Goal: Task Accomplishment & Management: Manage account settings

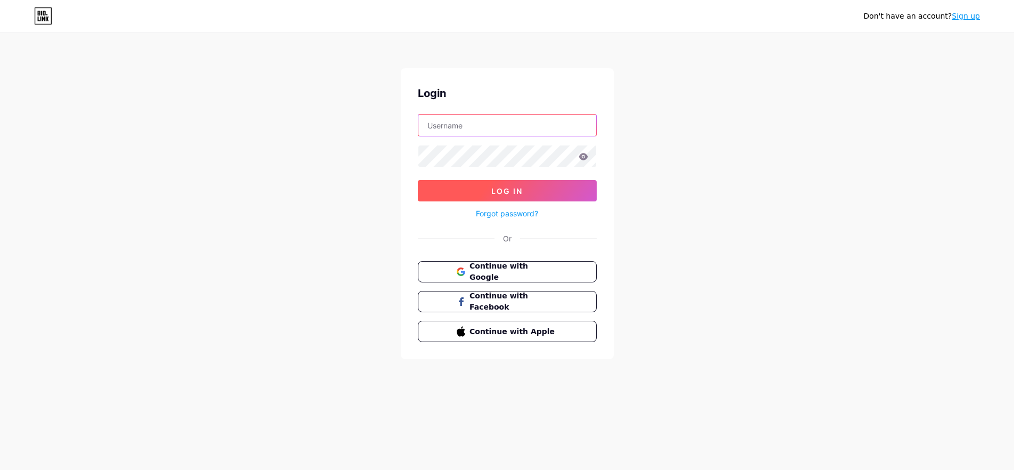
type input "[EMAIL_ADDRESS][DOMAIN_NAME]"
click at [487, 194] on button "Log In" at bounding box center [507, 190] width 179 height 21
click at [509, 193] on span "Log In" at bounding box center [511, 190] width 31 height 9
click at [509, 193] on span at bounding box center [511, 190] width 13 height 13
click at [509, 193] on button "Log In" at bounding box center [511, 190] width 179 height 21
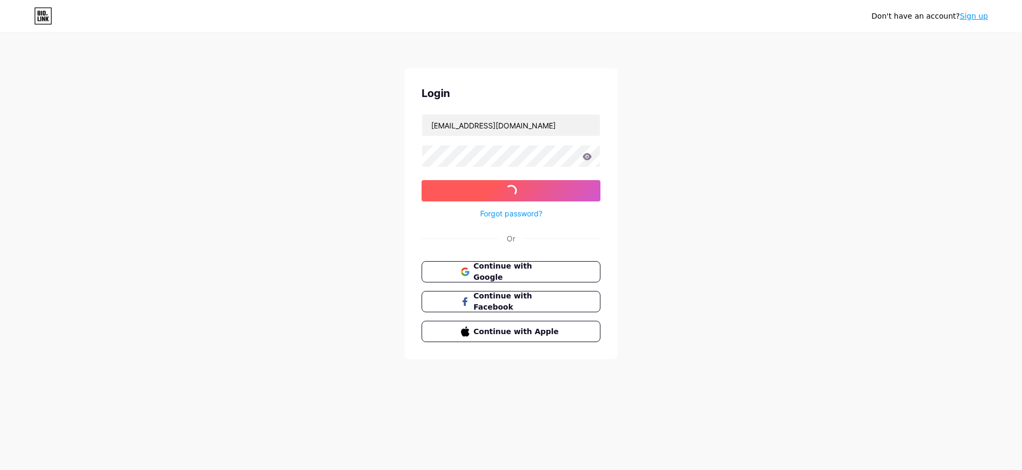
click at [509, 193] on span at bounding box center [511, 191] width 14 height 14
click at [509, 193] on span "Log In" at bounding box center [511, 190] width 31 height 9
click at [485, 196] on button "Log In" at bounding box center [511, 190] width 179 height 21
click at [514, 267] on span "Continue with Google" at bounding box center [517, 271] width 89 height 23
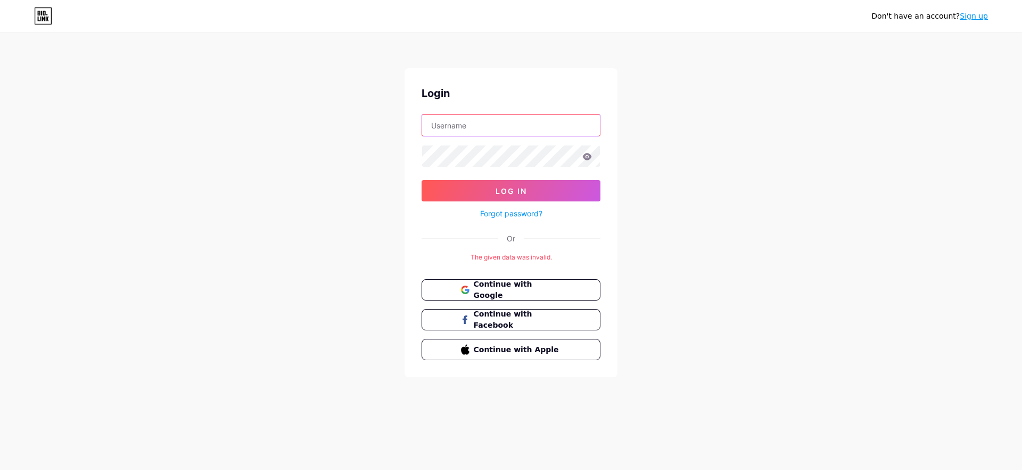
type input "[EMAIL_ADDRESS][DOMAIN_NAME]"
click at [502, 178] on form "[EMAIL_ADDRESS][DOMAIN_NAME] Log In Forgot password?" at bounding box center [511, 167] width 179 height 106
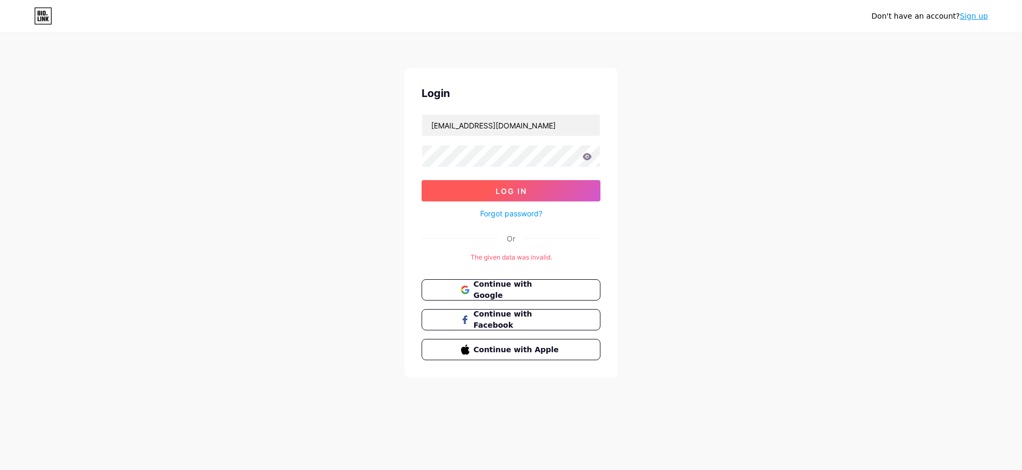
click at [505, 190] on span "Log In" at bounding box center [511, 190] width 31 height 9
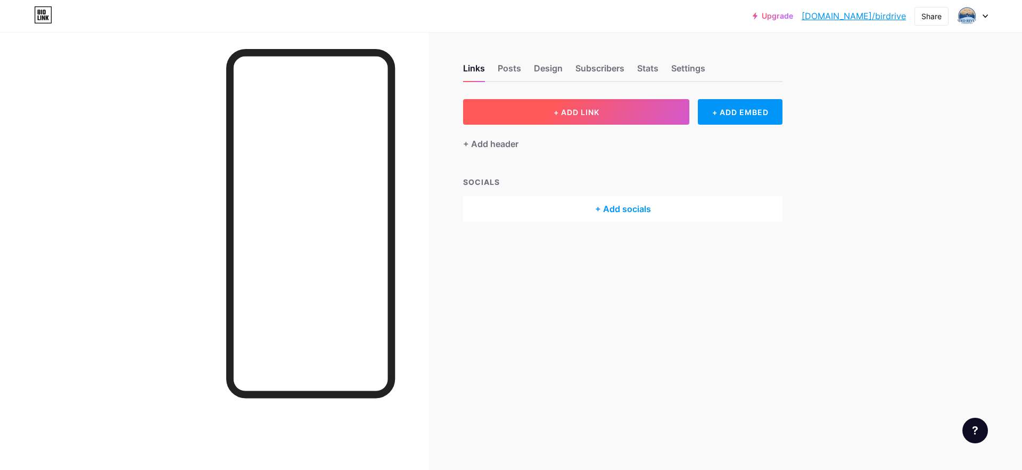
click at [589, 104] on button "+ ADD LINK" at bounding box center [576, 112] width 226 height 26
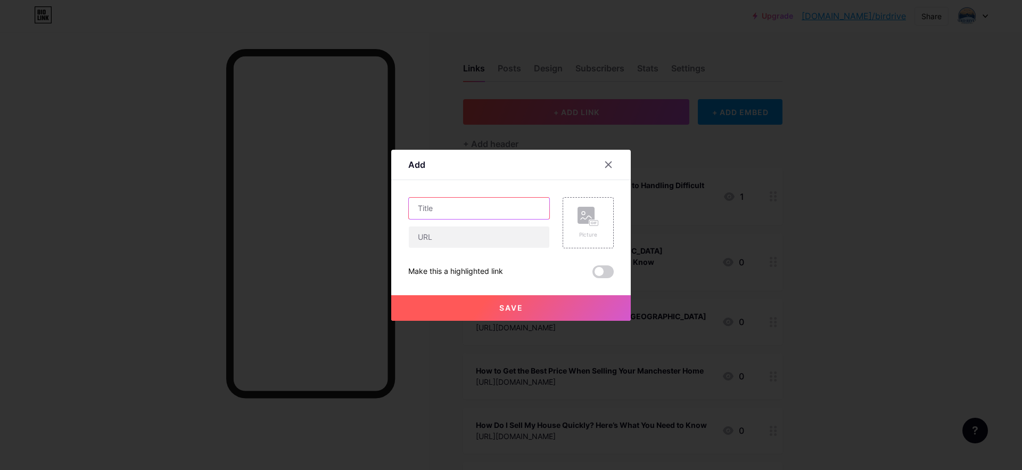
click at [483, 210] on input "text" at bounding box center [479, 208] width 141 height 21
click at [466, 242] on input "text" at bounding box center [479, 236] width 141 height 21
paste input "[URL][DOMAIN_NAME]"
type input "[URL][DOMAIN_NAME]"
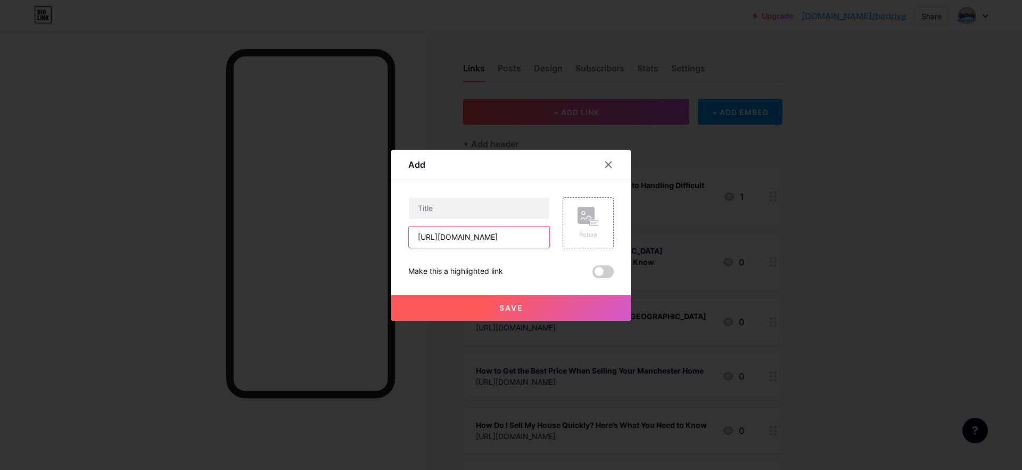
scroll to position [0, 0]
click at [429, 207] on input "text" at bounding box center [479, 208] width 141 height 21
paste input "Make Selling Property [GEOGRAPHIC_DATA] Easy – Quick Sales, Great Offers"
type input "Make Selling Property [GEOGRAPHIC_DATA] Easy – Quick Sales, Great Offers"
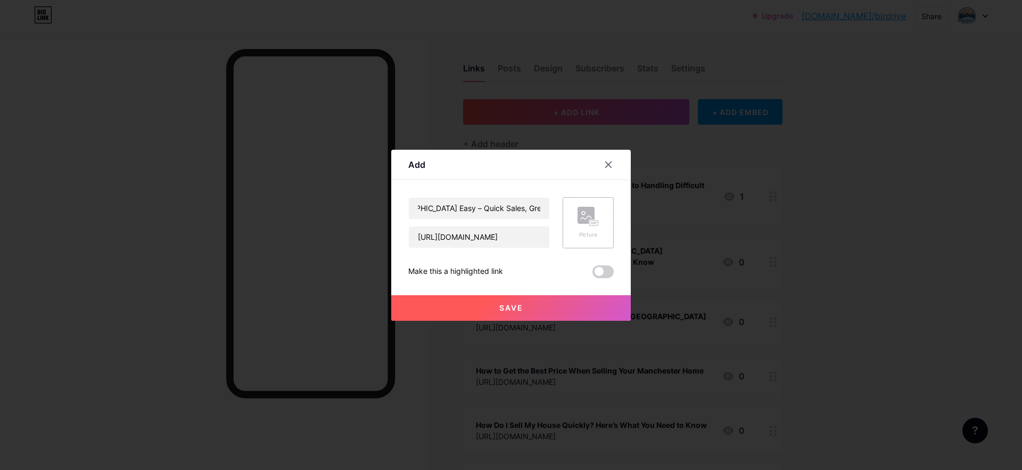
click at [576, 231] on div "Picture" at bounding box center [588, 222] width 51 height 51
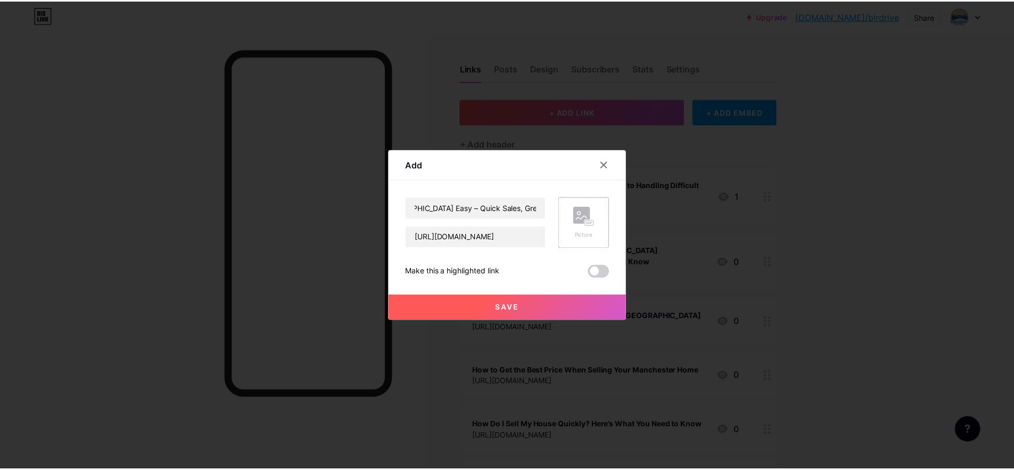
scroll to position [0, 0]
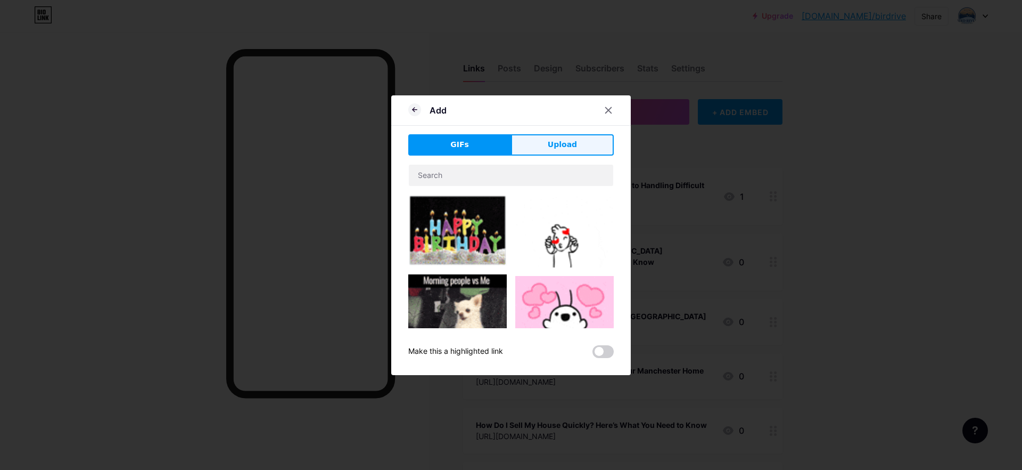
click at [564, 150] on span "Upload" at bounding box center [562, 144] width 29 height 11
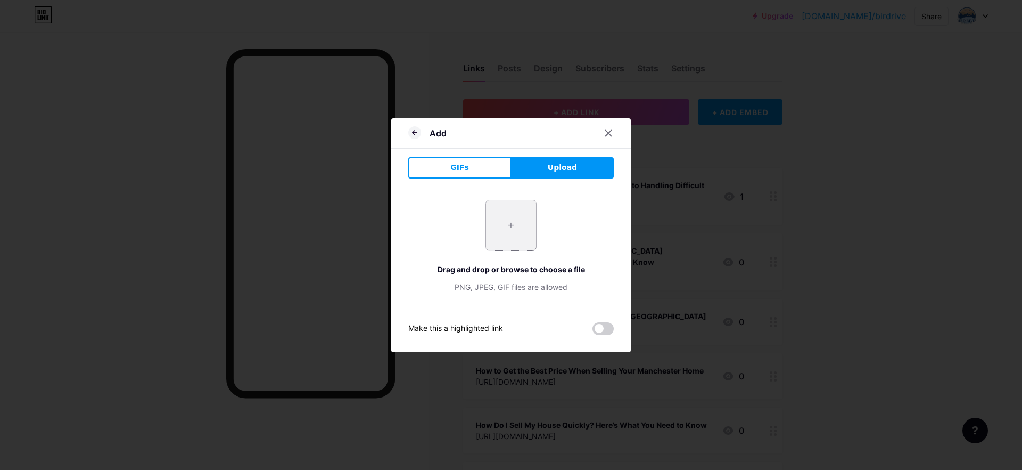
click at [511, 243] on input "file" at bounding box center [511, 225] width 50 height 50
type input "C:\fakepath\Selling Property [GEOGRAPHIC_DATA] (2).jpg"
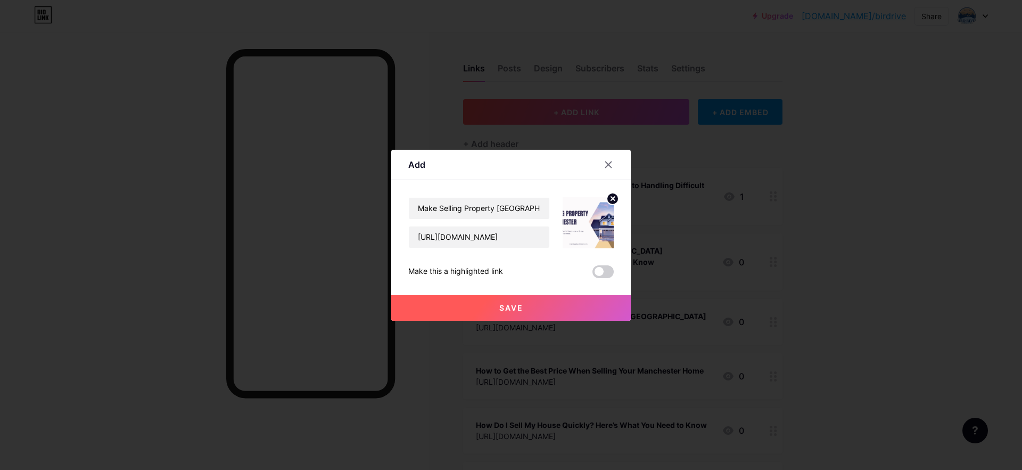
click at [609, 277] on span at bounding box center [603, 271] width 21 height 13
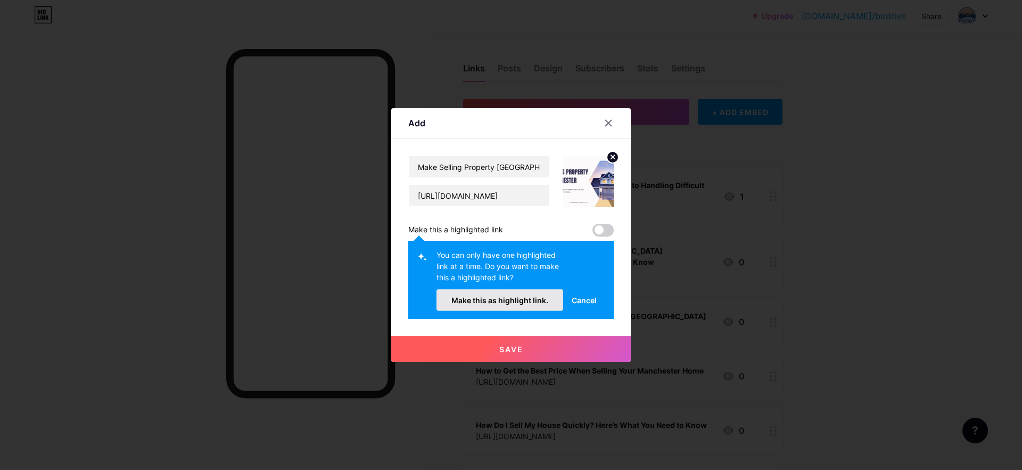
click at [547, 302] on span "Make this as highlight link." at bounding box center [499, 299] width 97 height 9
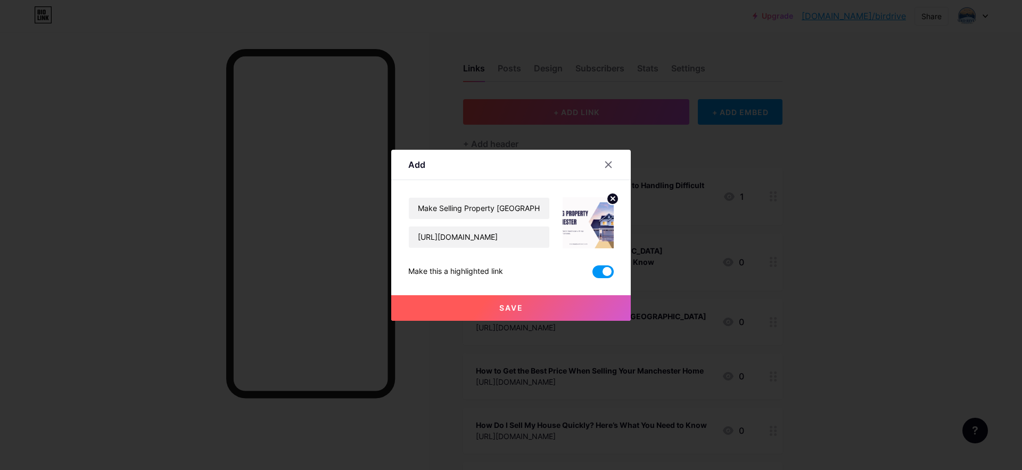
click at [525, 308] on button "Save" at bounding box center [511, 308] width 240 height 26
